Goal: Task Accomplishment & Management: Manage account settings

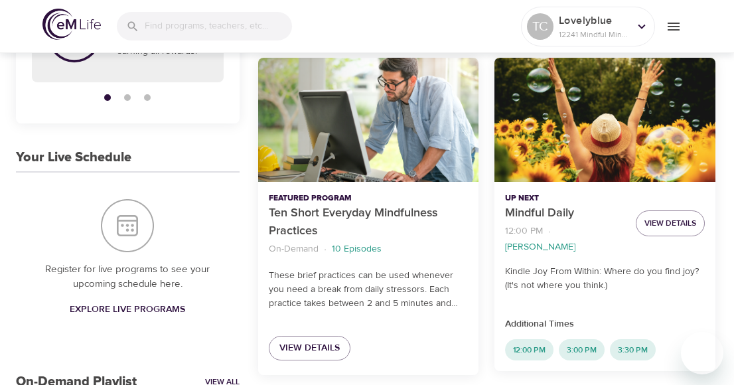
scroll to position [196, 0]
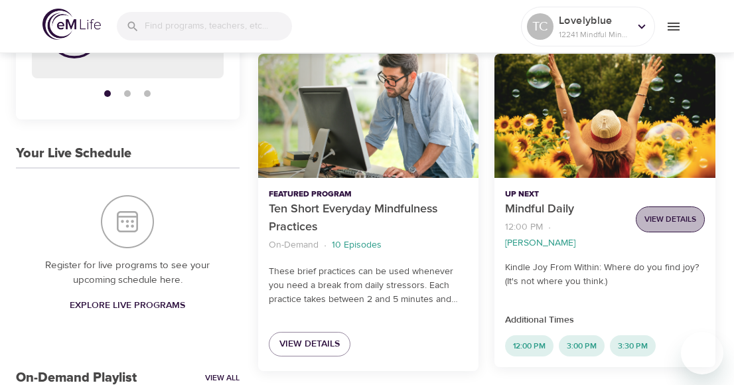
click at [678, 214] on span "View Details" at bounding box center [671, 219] width 52 height 14
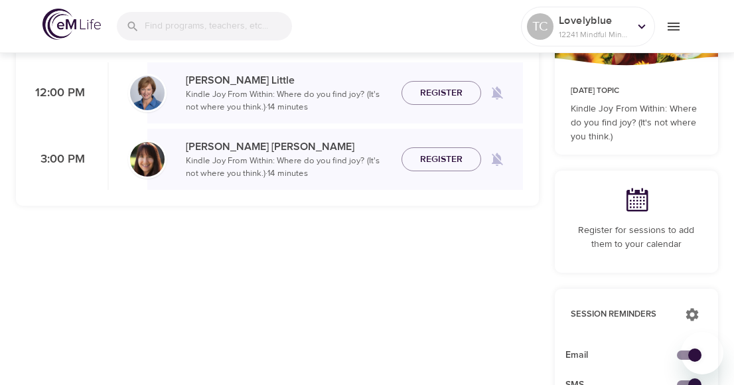
checkbox input "true"
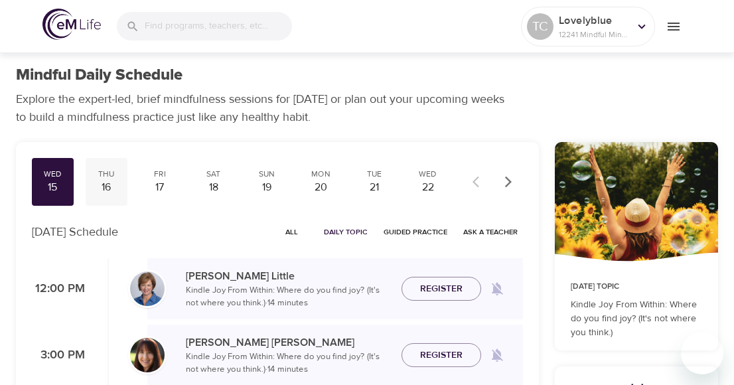
click at [112, 183] on div "16" at bounding box center [106, 187] width 31 height 15
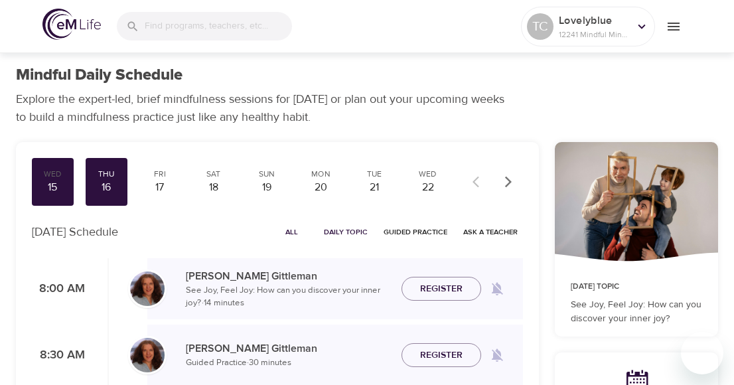
scroll to position [1, 0]
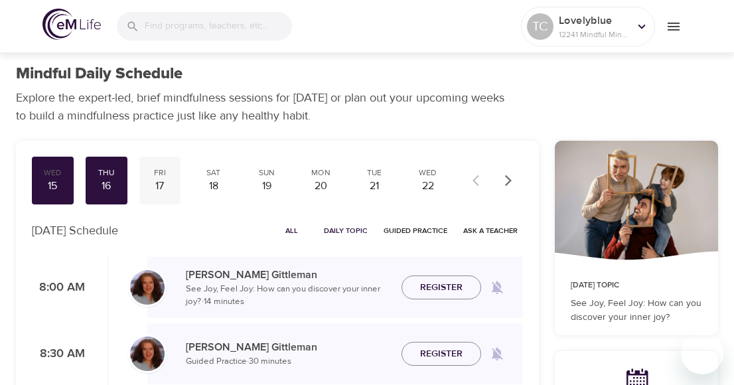
click at [161, 185] on div "17" at bounding box center [160, 186] width 31 height 15
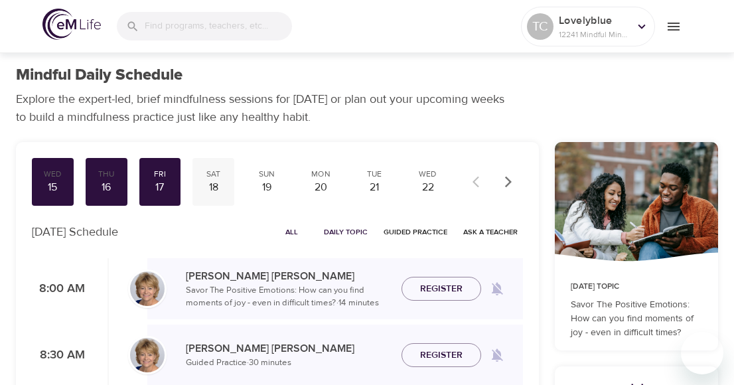
click at [215, 191] on div "18" at bounding box center [213, 187] width 31 height 15
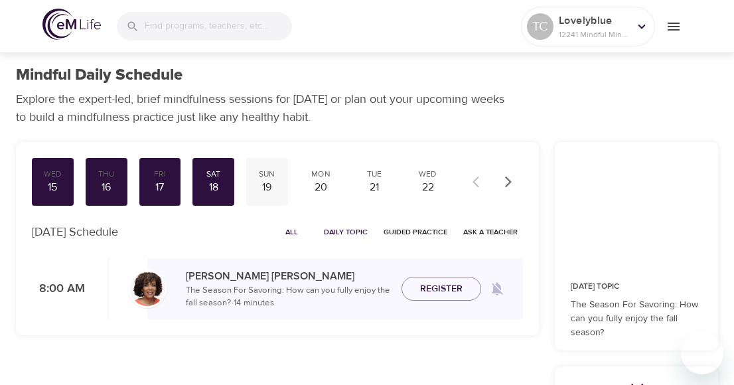
click at [263, 182] on div "19" at bounding box center [267, 187] width 31 height 15
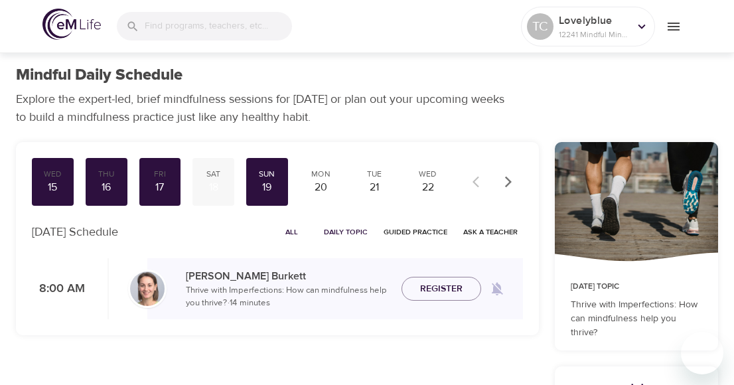
click at [214, 190] on div "18" at bounding box center [213, 187] width 31 height 15
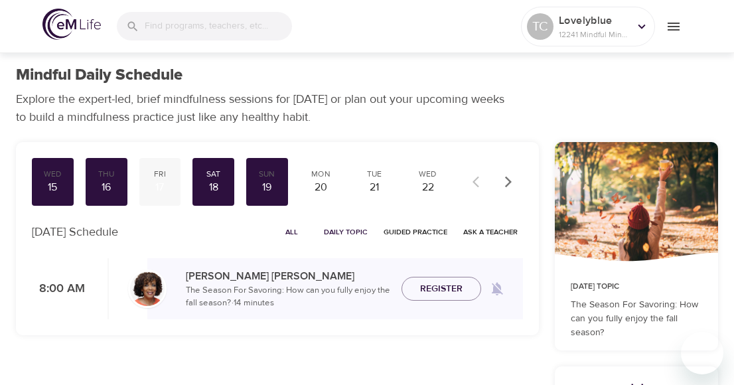
click at [157, 191] on div "17" at bounding box center [160, 187] width 31 height 15
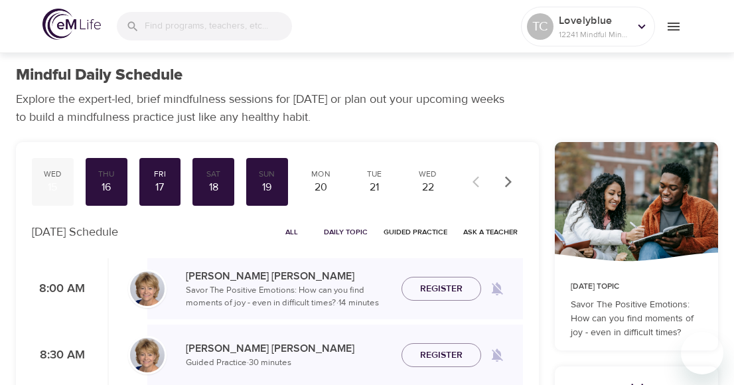
click at [58, 187] on div "15" at bounding box center [52, 187] width 31 height 15
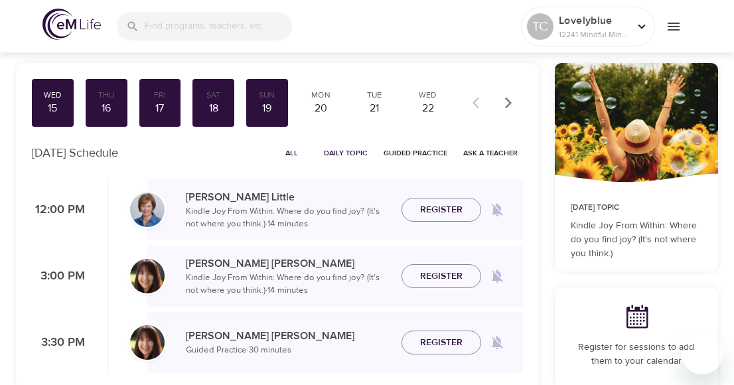
scroll to position [82, 0]
